Goal: Complete application form

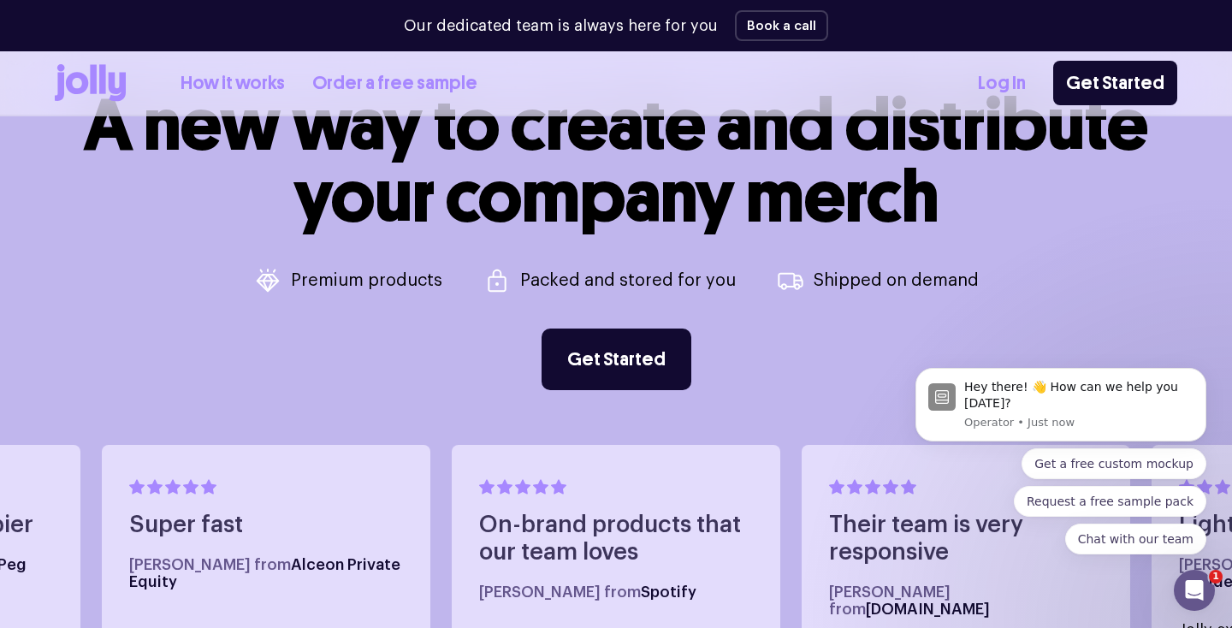
scroll to position [639, 0]
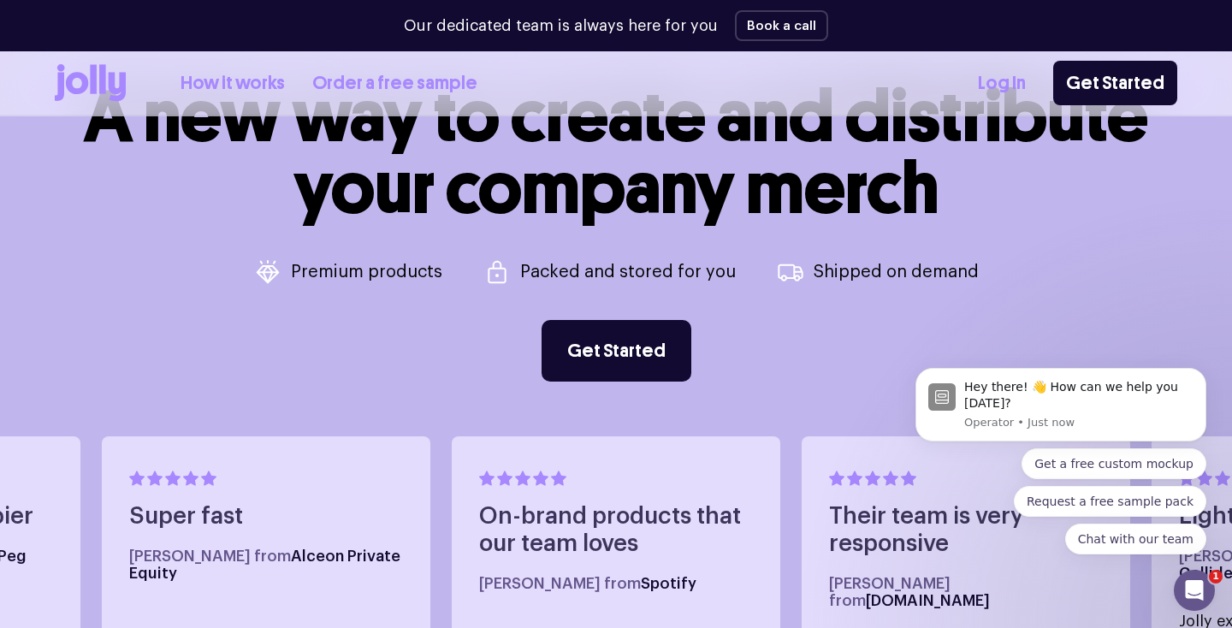
click at [1188, 592] on icon "Open Intercom Messenger" at bounding box center [1195, 591] width 28 height 28
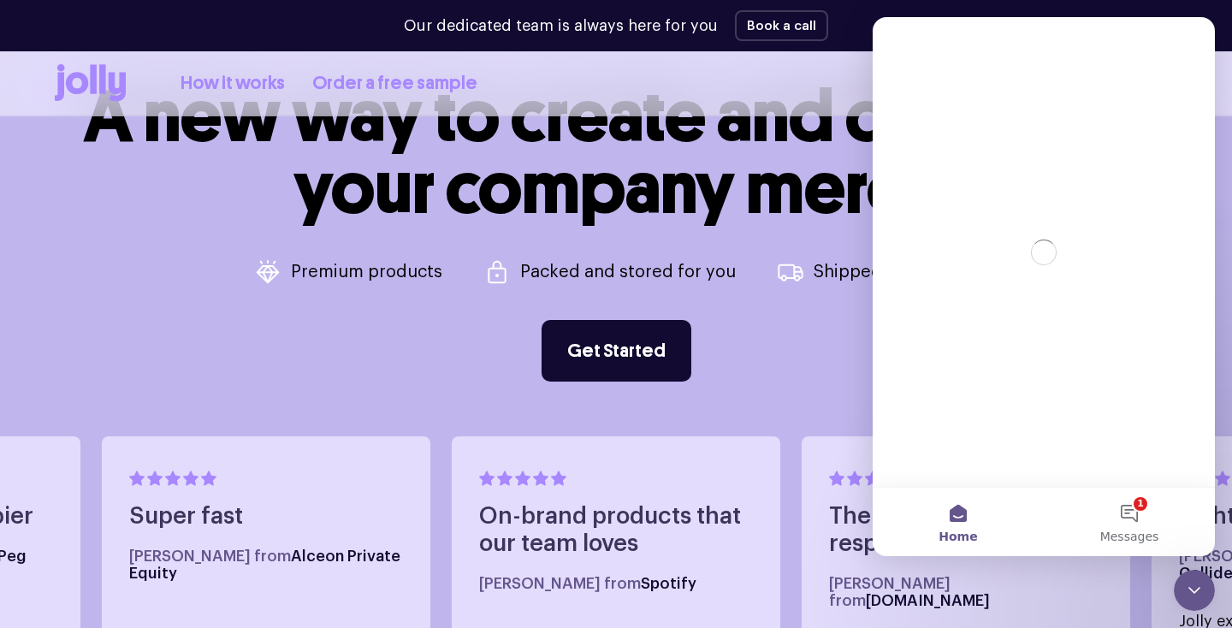
scroll to position [0, 0]
click at [1191, 593] on icon "Close Intercom Messenger" at bounding box center [1194, 590] width 21 height 21
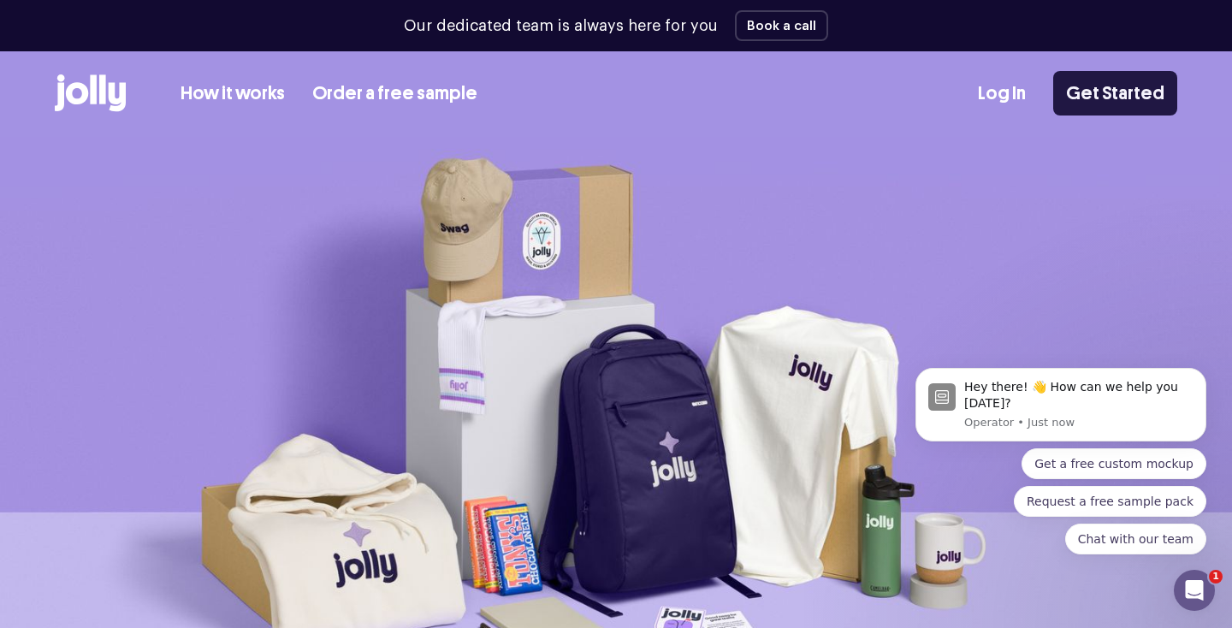
click at [1115, 86] on link "Get Started" at bounding box center [1115, 93] width 124 height 44
click at [230, 97] on link "How it works" at bounding box center [233, 94] width 104 height 28
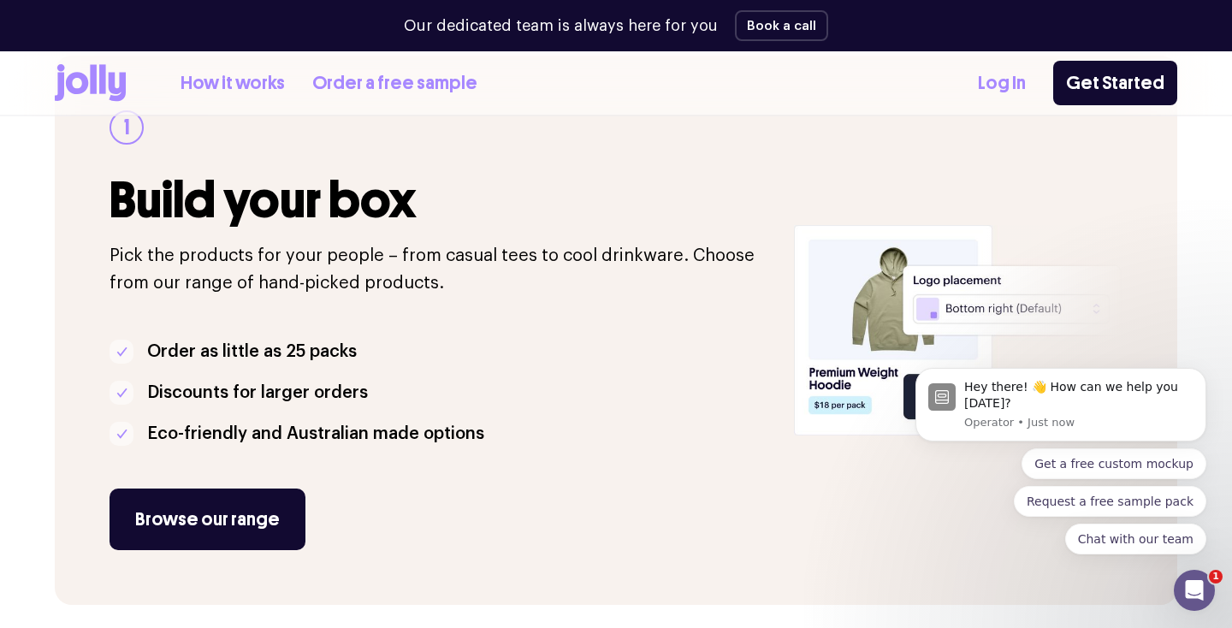
scroll to position [419, 0]
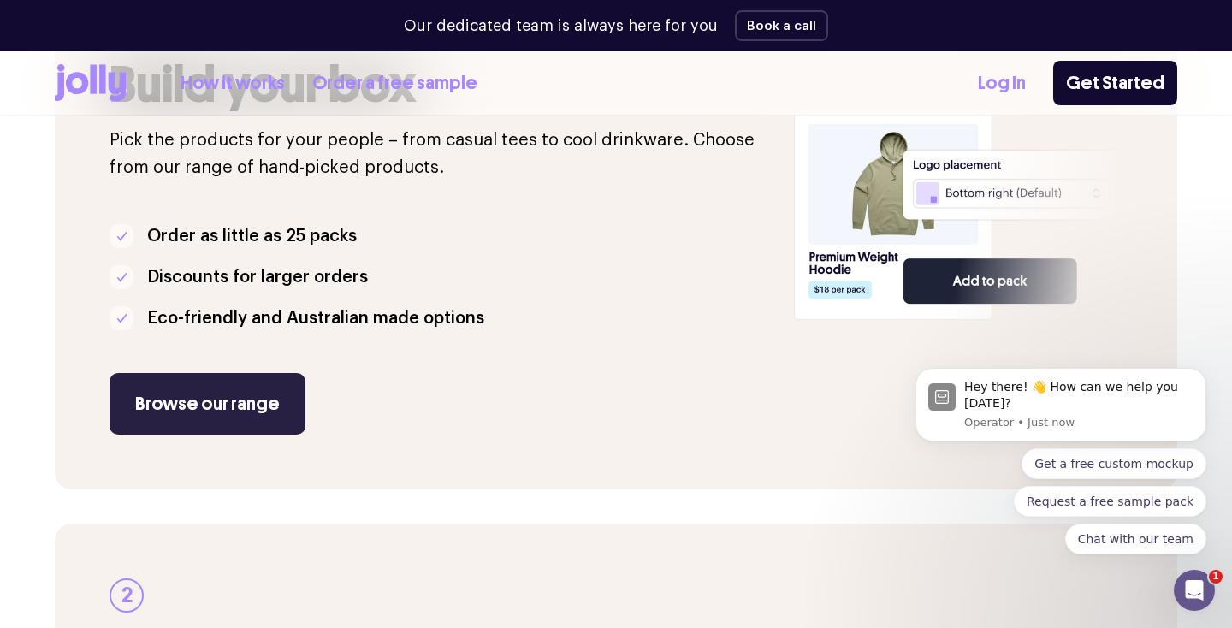
click at [188, 403] on link "Browse our range" at bounding box center [208, 404] width 196 height 62
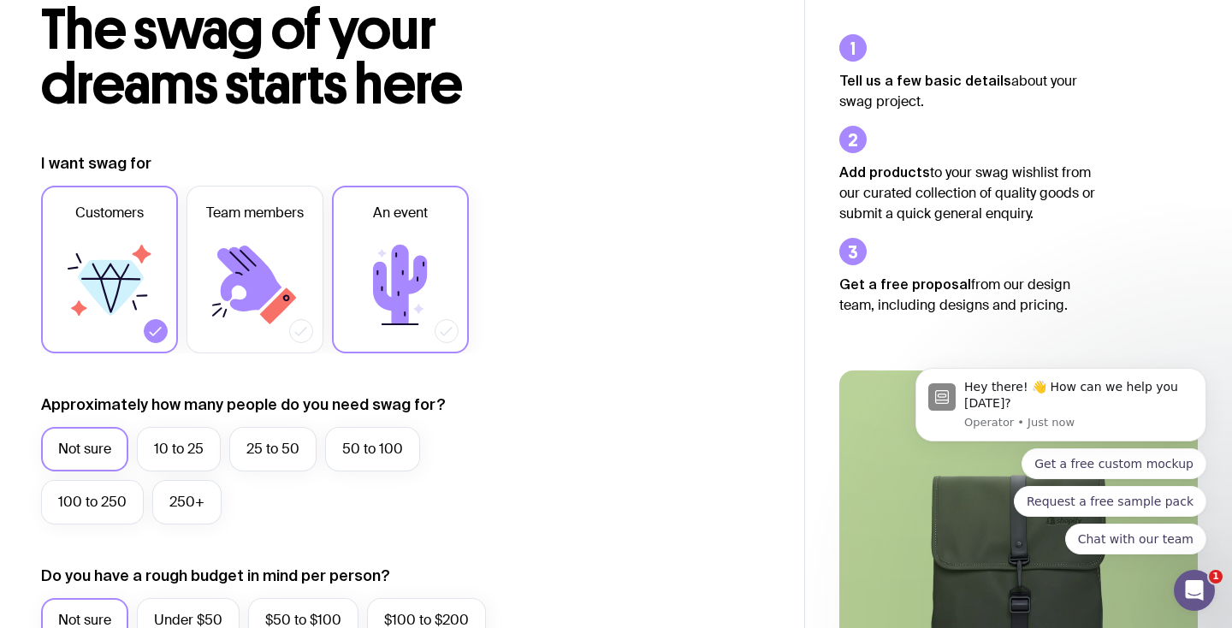
scroll to position [116, 0]
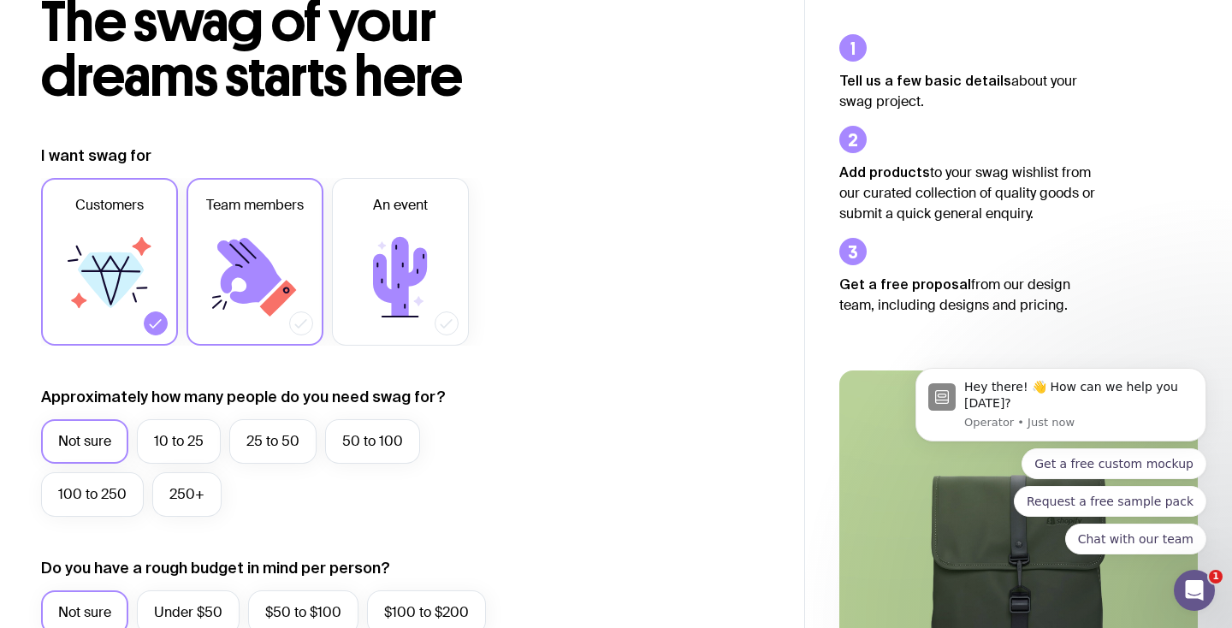
click at [205, 262] on icon at bounding box center [255, 277] width 103 height 103
click at [0, 0] on input "Team members" at bounding box center [0, 0] width 0 height 0
click at [221, 249] on icon at bounding box center [249, 271] width 64 height 66
click at [0, 0] on input "Team members" at bounding box center [0, 0] width 0 height 0
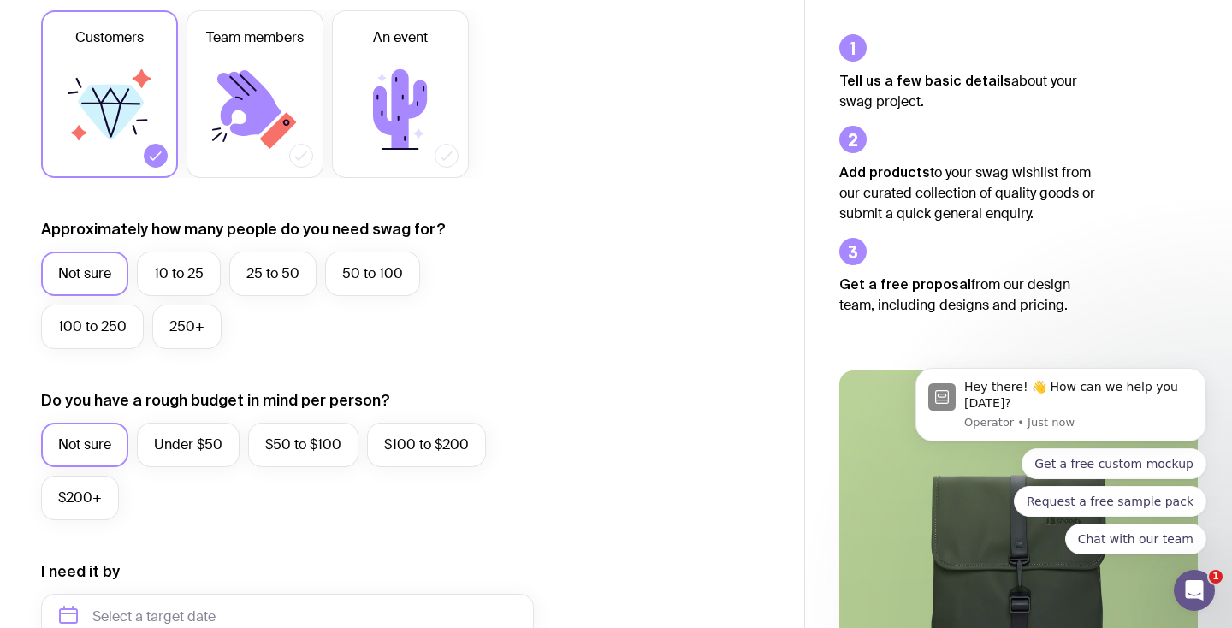
scroll to position [284, 0]
click at [252, 283] on label "25 to 50" at bounding box center [272, 274] width 87 height 44
click at [0, 0] on input "25 to 50" at bounding box center [0, 0] width 0 height 0
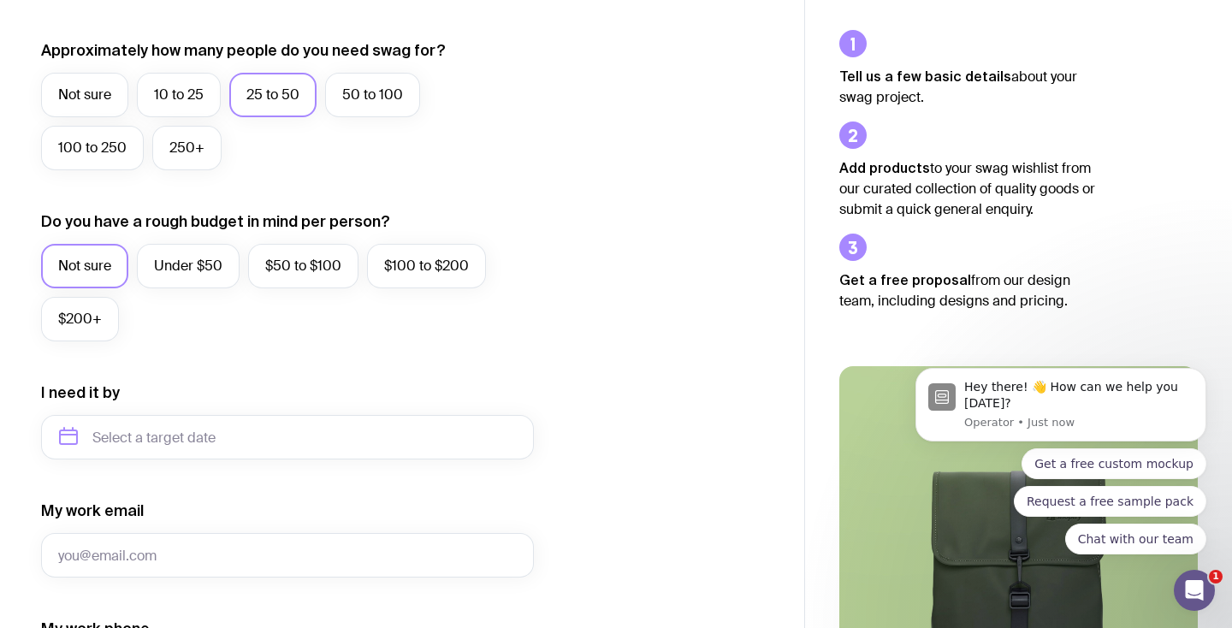
scroll to position [465, 0]
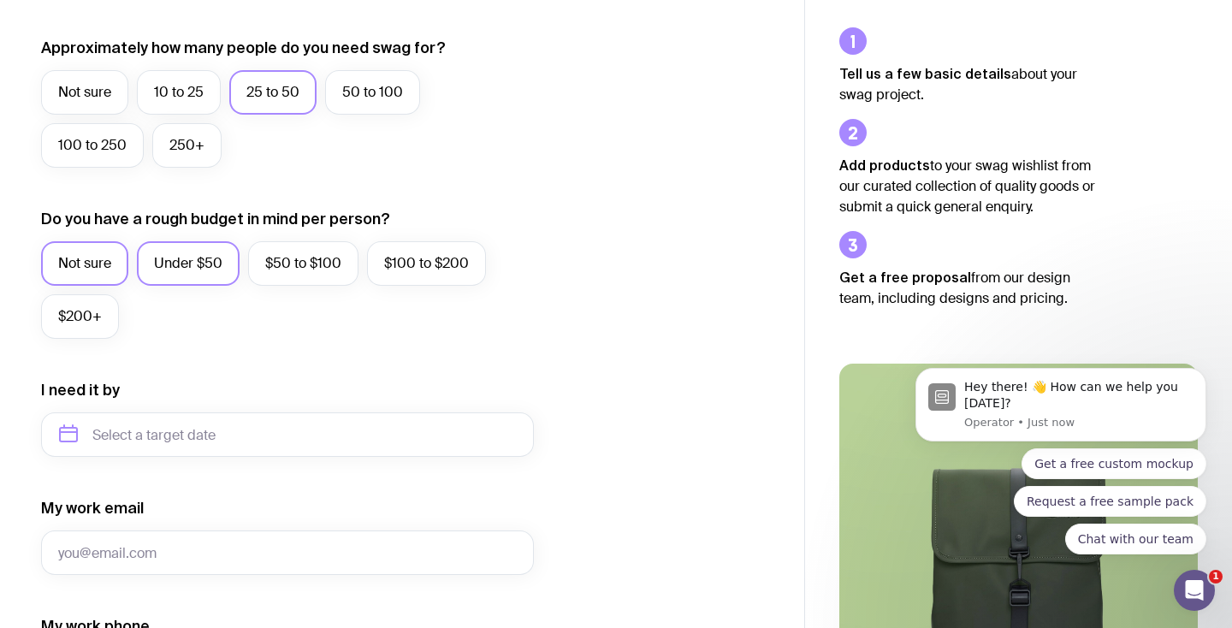
click at [192, 275] on label "Under $50" at bounding box center [188, 263] width 103 height 44
click at [0, 0] on input "Under $50" at bounding box center [0, 0] width 0 height 0
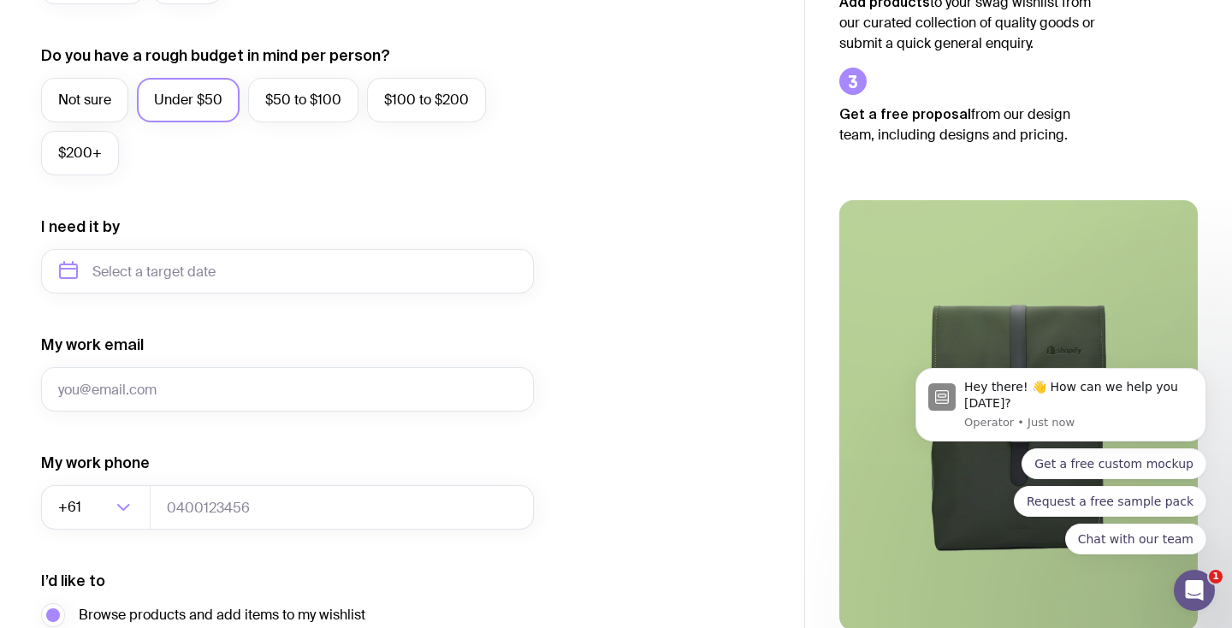
scroll to position [634, 0]
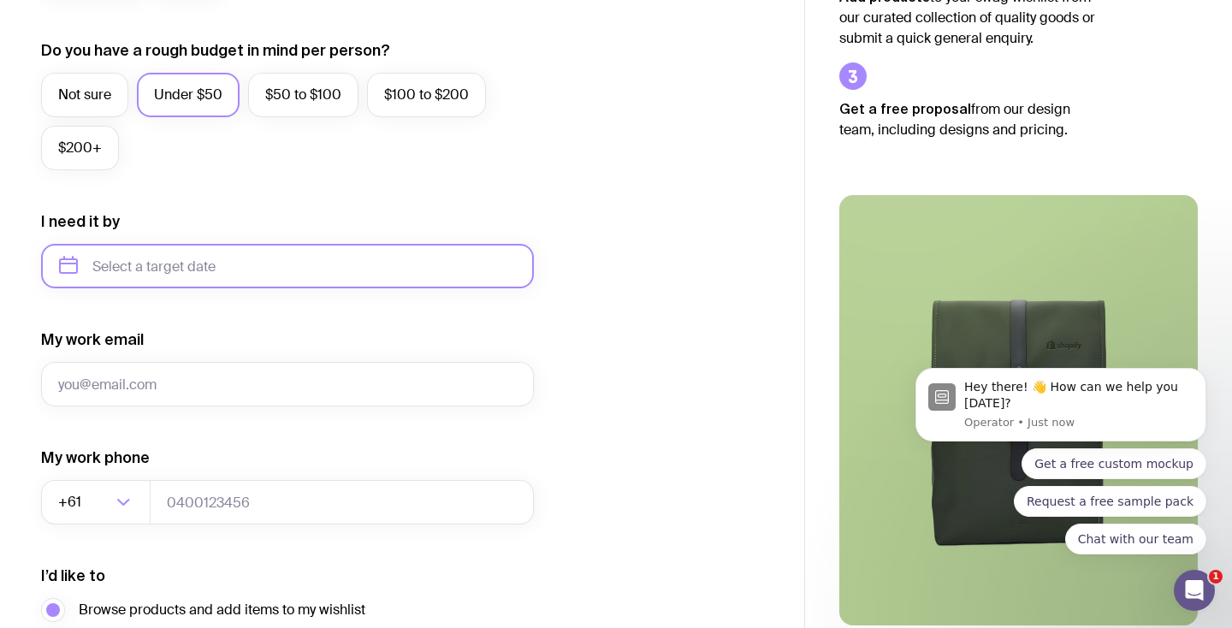
click at [199, 250] on input "text" at bounding box center [287, 266] width 493 height 44
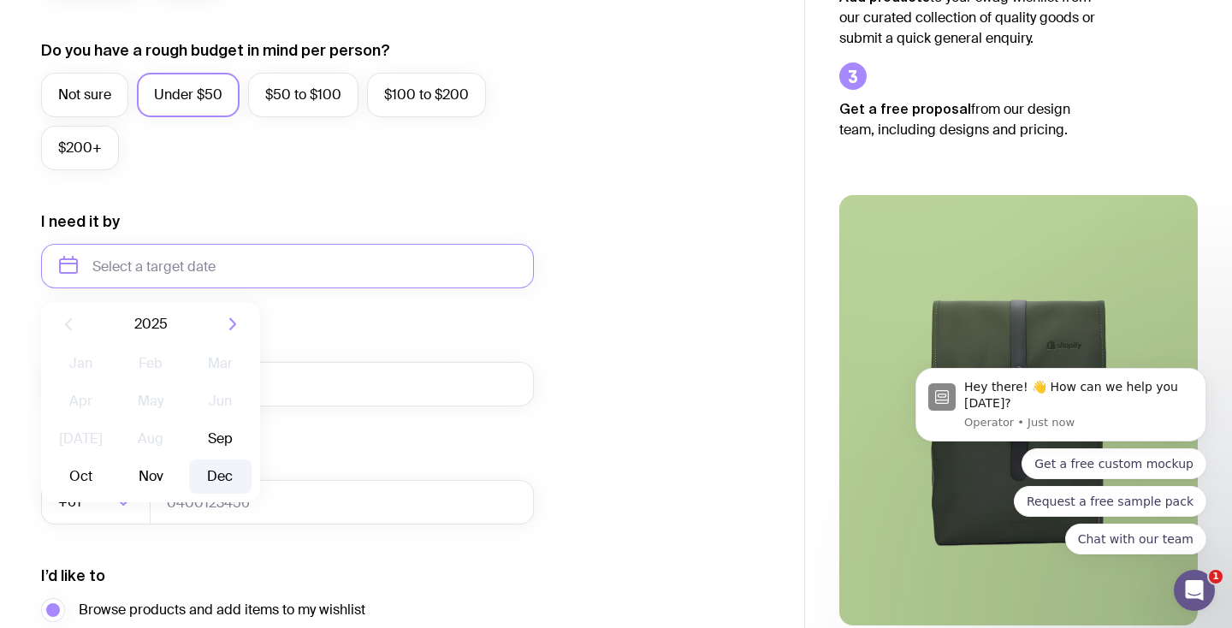
click at [210, 472] on button "Dec" at bounding box center [220, 477] width 62 height 34
type input "December 2025"
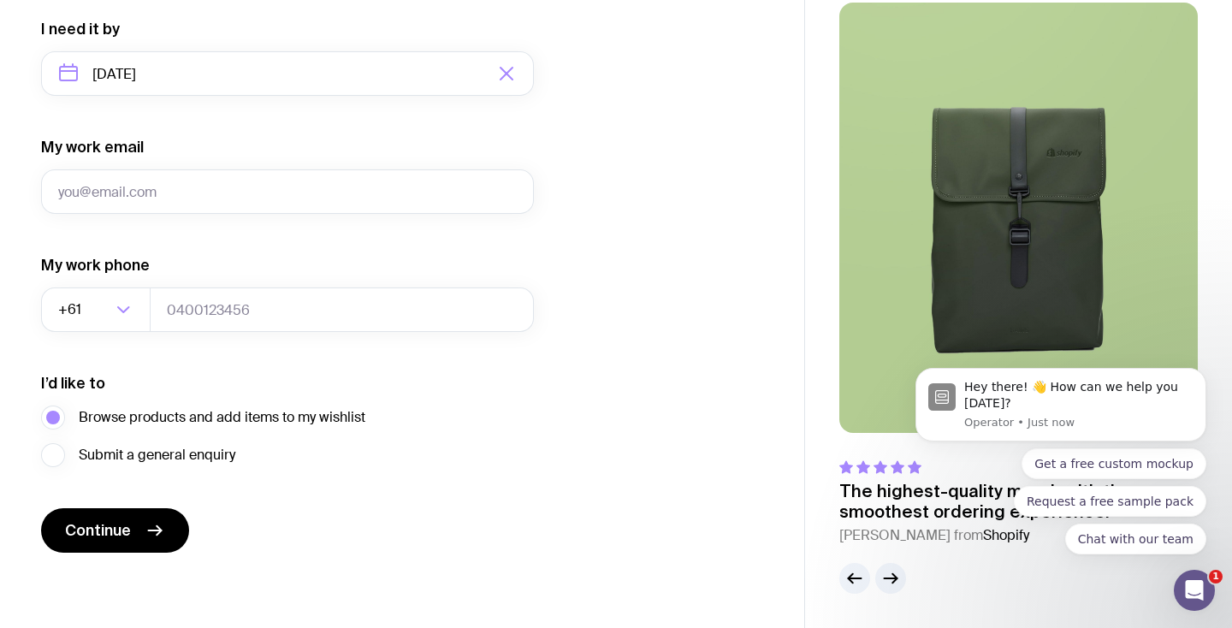
scroll to position [827, 0]
click at [123, 542] on button "Continue" at bounding box center [115, 530] width 148 height 44
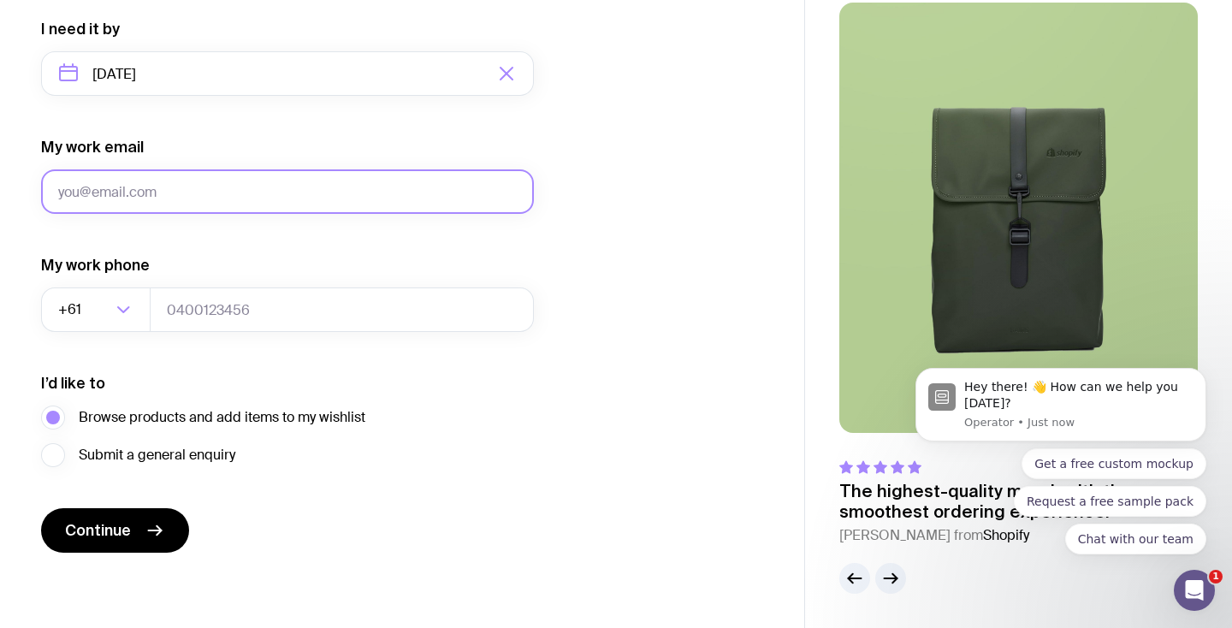
type input "n_angelakos@yahoo.com.au"
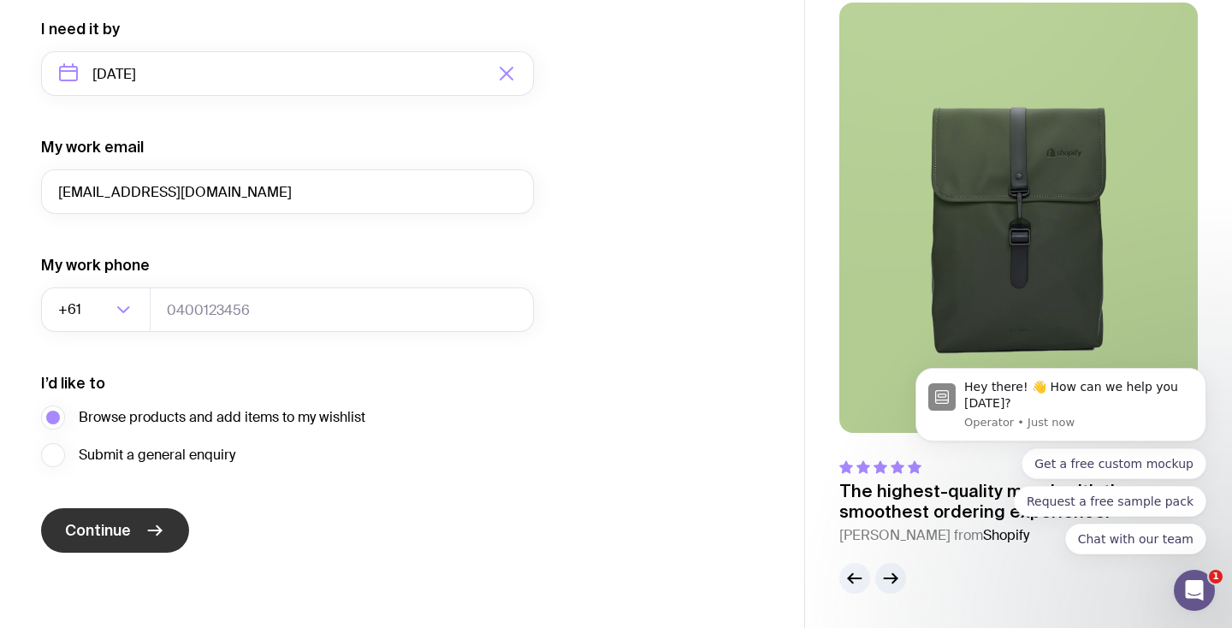
click at [113, 539] on span "Continue" at bounding box center [98, 530] width 66 height 21
type input "0400000000"
click at [114, 538] on span "Continue" at bounding box center [98, 530] width 66 height 21
